Goal: Find contact information: Find contact information

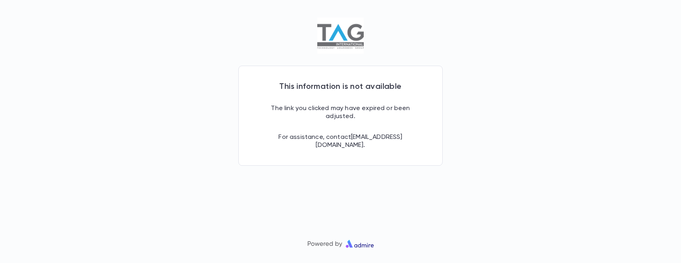
click at [330, 139] on p "For assistance, contact [EMAIL_ADDRESS][DOMAIN_NAME] ." at bounding box center [340, 135] width 151 height 29
click at [378, 139] on p "For assistance, contact [EMAIL_ADDRESS][DOMAIN_NAME] ." at bounding box center [340, 135] width 151 height 29
click at [407, 139] on p "For assistance, contact [EMAIL_ADDRESS][DOMAIN_NAME] ." at bounding box center [340, 135] width 151 height 29
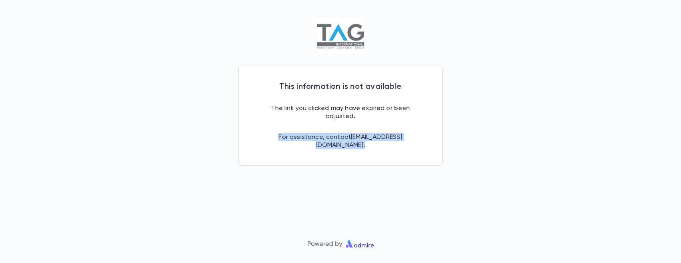
click at [405, 137] on p "For assistance, contact [EMAIL_ADDRESS][DOMAIN_NAME] ." at bounding box center [340, 135] width 151 height 29
drag, startPoint x: 349, startPoint y: 139, endPoint x: 402, endPoint y: 140, distance: 53.7
click at [402, 140] on p "For assistance, contact [EMAIL_ADDRESS][DOMAIN_NAME] ." at bounding box center [340, 135] width 151 height 29
copy p "[EMAIL_ADDRESS][DOMAIN_NAME]"
